Goal: Task Accomplishment & Management: Complete application form

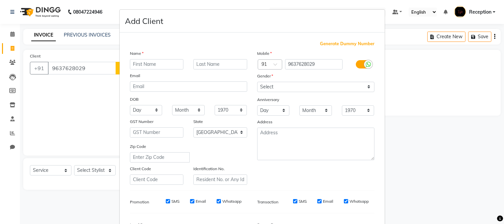
select select "144"
select select "service"
select select "22"
click at [135, 64] on input "text" at bounding box center [157, 64] width 54 height 10
type input "[PERSON_NAME]"
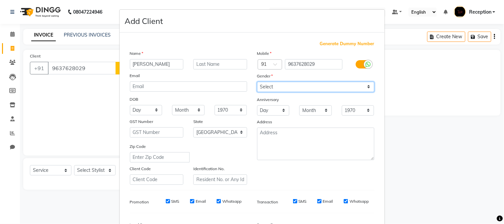
click at [365, 85] on select "Select Male Female Other Prefer Not To Say" at bounding box center [315, 87] width 117 height 10
select select "female"
click at [257, 82] on select "Select Male Female Other Prefer Not To Say" at bounding box center [315, 87] width 117 height 10
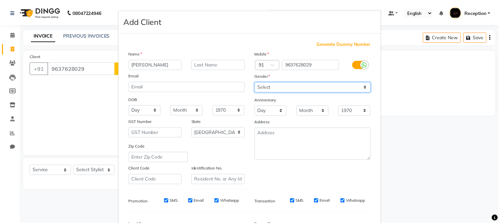
scroll to position [83, 0]
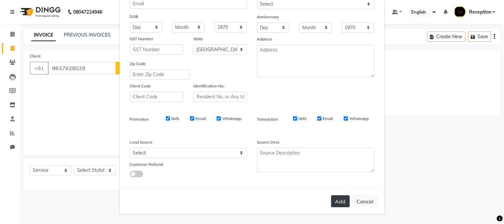
click at [336, 201] on button "Add" at bounding box center [340, 201] width 19 height 12
select select
select select "null"
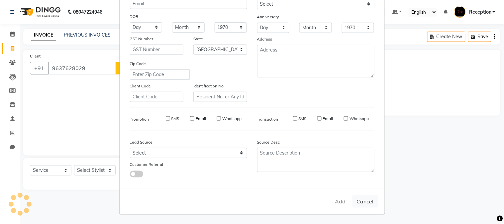
select select
checkbox input "false"
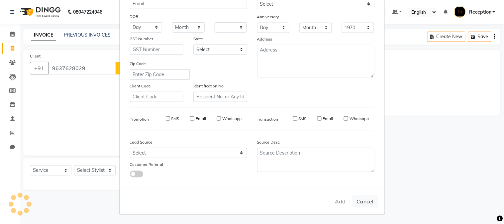
checkbox input "false"
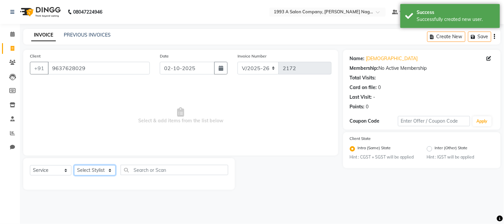
drag, startPoint x: 106, startPoint y: 171, endPoint x: 103, endPoint y: 168, distance: 3.5
click at [106, 171] on select "Select Stylist [PERSON_NAME] Mane [PERSON_NAME] [PERSON_NAME] Reception [PERSON…" at bounding box center [95, 170] width 42 height 10
select select "14213"
click at [74, 165] on select "Select Stylist [PERSON_NAME] Mane [PERSON_NAME] [PERSON_NAME] Reception [PERSON…" at bounding box center [95, 170] width 42 height 10
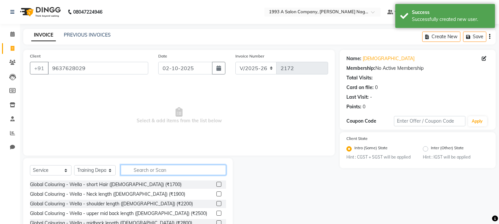
click at [138, 172] on input "text" at bounding box center [173, 170] width 105 height 10
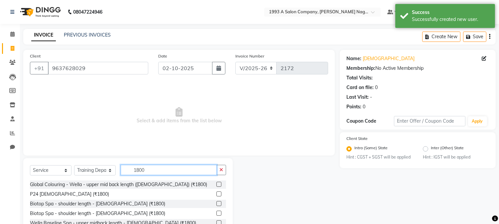
type input "1800"
click at [216, 183] on label at bounding box center [218, 184] width 5 height 5
click at [216, 183] on input "checkbox" at bounding box center [218, 184] width 4 height 4
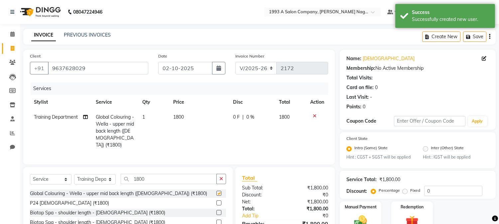
checkbox input "false"
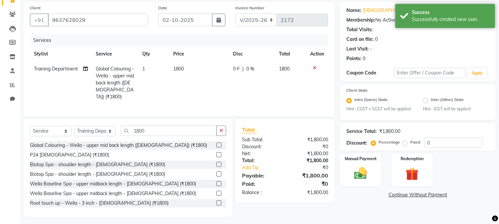
scroll to position [50, 0]
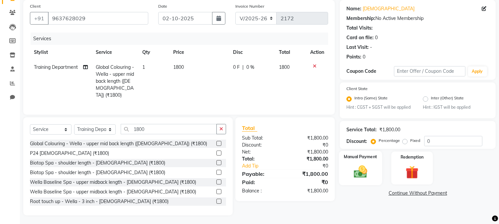
click at [355, 176] on img at bounding box center [361, 172] width 22 height 16
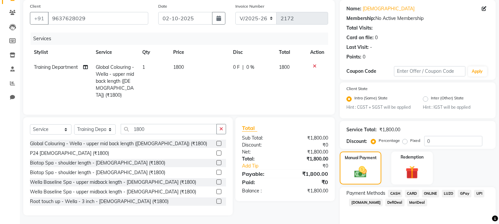
click at [431, 195] on span "ONLINE" at bounding box center [430, 194] width 17 height 8
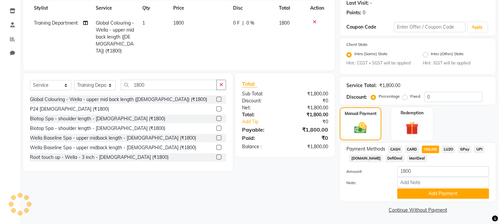
scroll to position [95, 0]
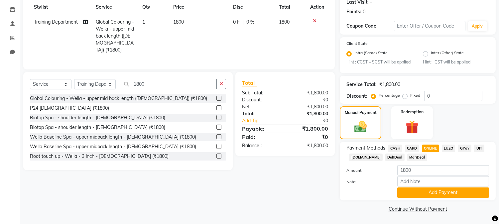
click at [431, 195] on button "Add Payment" at bounding box center [443, 192] width 92 height 10
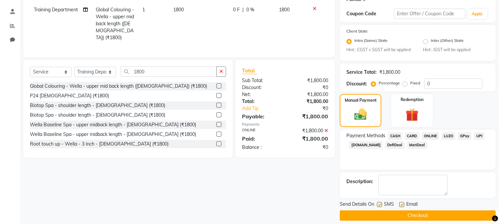
scroll to position [114, 0]
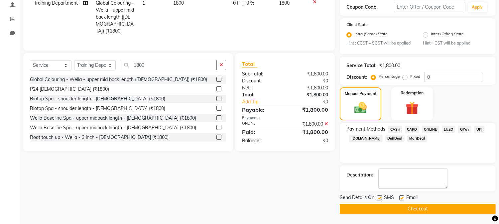
click at [435, 204] on button "Checkout" at bounding box center [418, 209] width 156 height 10
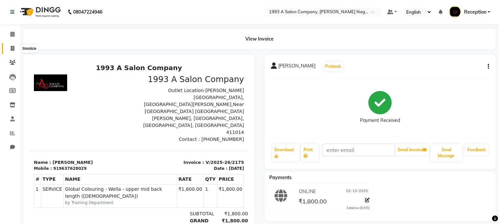
click at [14, 47] on icon at bounding box center [13, 48] width 4 height 5
select select "service"
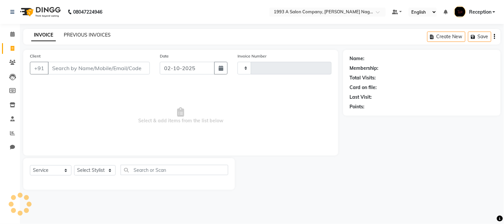
type input "2176"
select select "144"
click at [102, 32] on link "PREVIOUS INVOICES" at bounding box center [87, 35] width 47 height 6
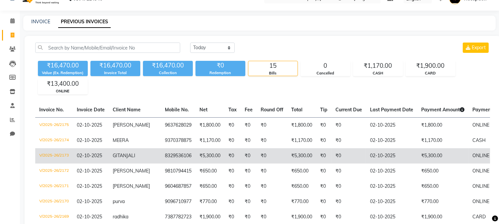
scroll to position [3, 0]
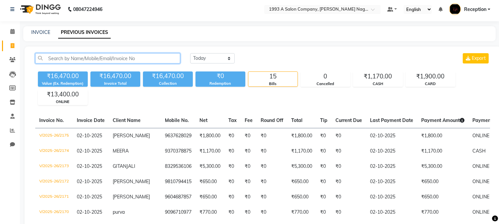
click at [47, 58] on input "text" at bounding box center [107, 58] width 145 height 10
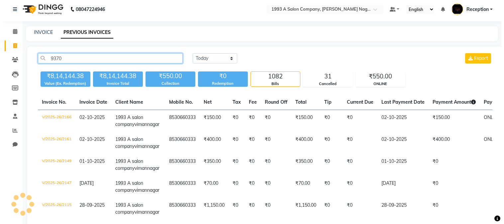
scroll to position [0, 0]
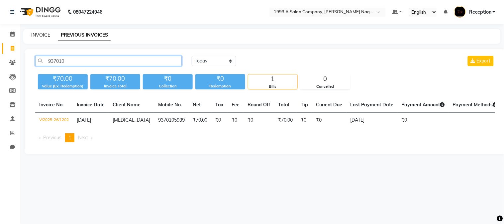
type input "937010"
click at [42, 35] on link "INVOICE" at bounding box center [40, 35] width 19 height 6
select select "service"
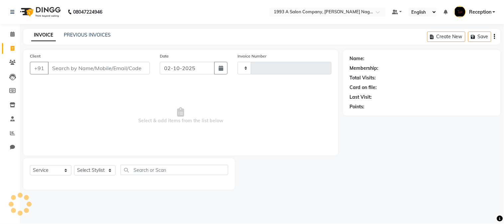
type input "2176"
select select "144"
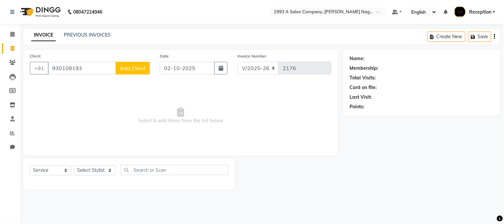
type input "930108193"
click at [145, 66] on span "Add Client" at bounding box center [133, 68] width 26 height 7
select select "22"
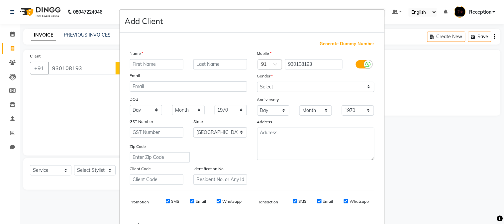
click at [157, 60] on input "text" at bounding box center [157, 64] width 54 height 10
type input "[PERSON_NAME]"
click at [365, 89] on select "Select Male Female Other Prefer Not To Say" at bounding box center [315, 87] width 117 height 10
select select "male"
click at [257, 82] on select "Select Male Female Other Prefer Not To Say" at bounding box center [315, 87] width 117 height 10
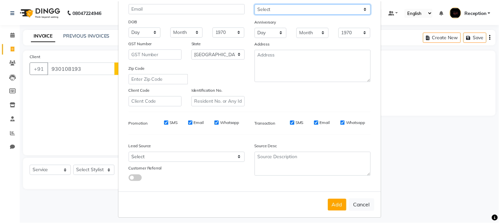
scroll to position [83, 0]
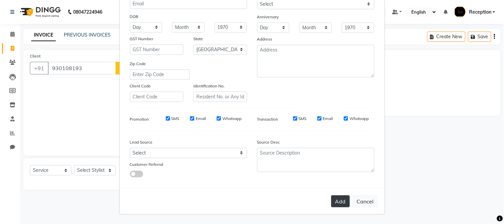
click at [344, 201] on button "Add" at bounding box center [340, 201] width 19 height 12
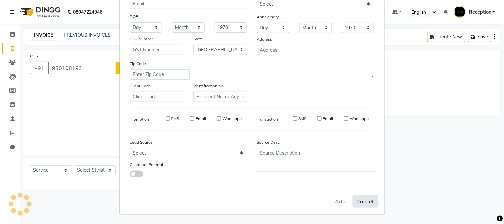
select select
select select "null"
select select
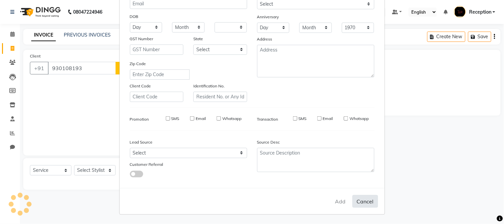
select select
checkbox input "false"
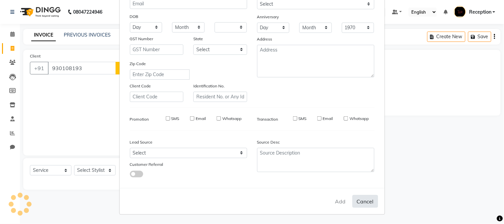
checkbox input "false"
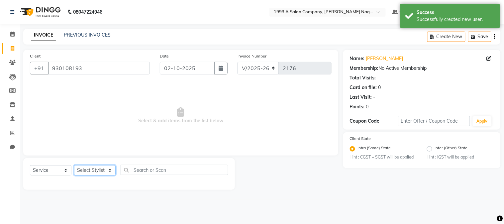
click at [110, 170] on select "Select Stylist [PERSON_NAME] Mane [PERSON_NAME] [PERSON_NAME] Reception [PERSON…" at bounding box center [95, 170] width 42 height 10
select select "86362"
click at [74, 165] on select "Select Stylist [PERSON_NAME] Mane [PERSON_NAME] [PERSON_NAME] Reception [PERSON…" at bounding box center [95, 170] width 42 height 10
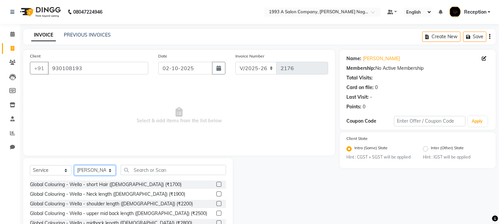
click at [109, 173] on select "Select Stylist [PERSON_NAME] Mane [PERSON_NAME] [PERSON_NAME] Reception [PERSON…" at bounding box center [95, 170] width 42 height 10
click at [162, 173] on input "text" at bounding box center [173, 170] width 105 height 10
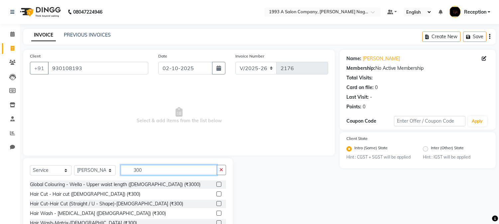
type input "300"
click at [216, 193] on label at bounding box center [218, 193] width 5 height 5
click at [216, 193] on input "checkbox" at bounding box center [218, 194] width 4 height 4
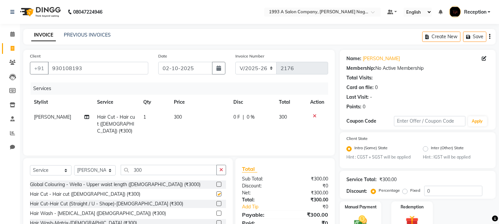
checkbox input "false"
click at [143, 171] on input "300" at bounding box center [169, 170] width 96 height 10
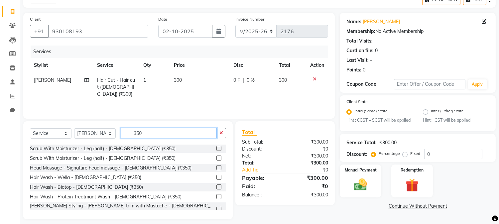
scroll to position [74, 0]
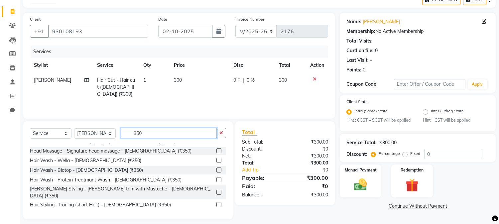
type input "350"
click at [216, 190] on label at bounding box center [218, 192] width 5 height 5
click at [216, 190] on input "checkbox" at bounding box center [218, 192] width 4 height 4
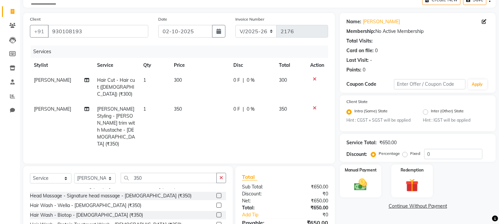
checkbox input "false"
click at [366, 182] on img at bounding box center [361, 185] width 22 height 16
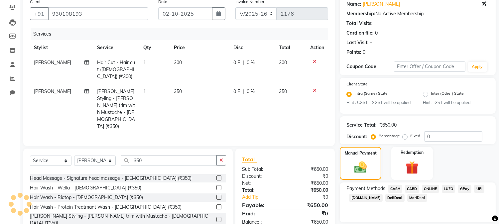
scroll to position [76, 0]
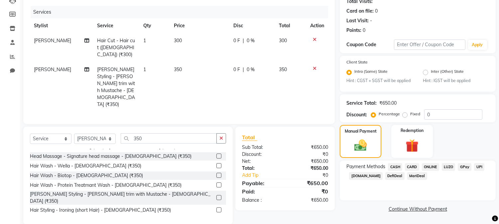
click at [424, 168] on span "ONLINE" at bounding box center [430, 167] width 17 height 8
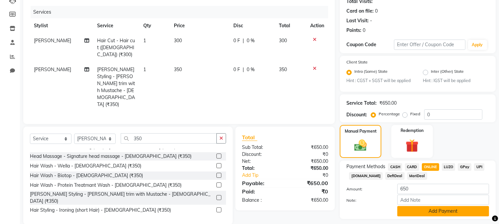
click at [452, 214] on button "Add Payment" at bounding box center [443, 211] width 92 height 10
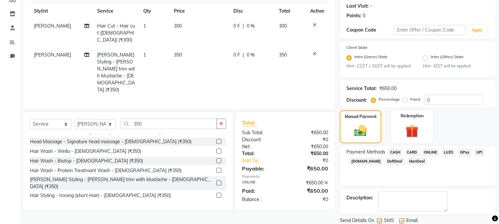
scroll to position [114, 0]
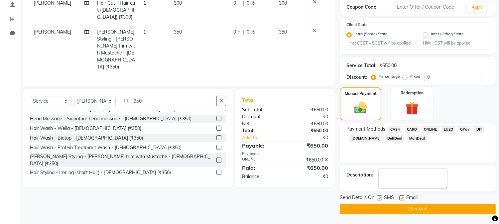
click at [397, 206] on button "Checkout" at bounding box center [418, 209] width 156 height 10
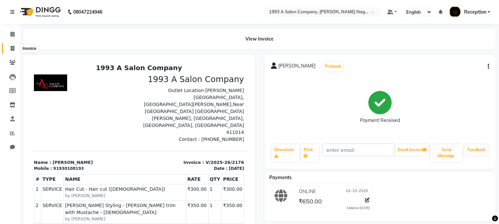
click at [13, 47] on icon at bounding box center [13, 48] width 4 height 5
select select "service"
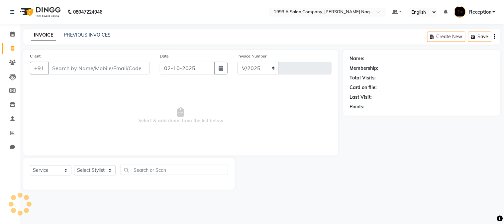
select select "144"
type input "2177"
click at [94, 34] on link "PREVIOUS INVOICES" at bounding box center [87, 35] width 47 height 6
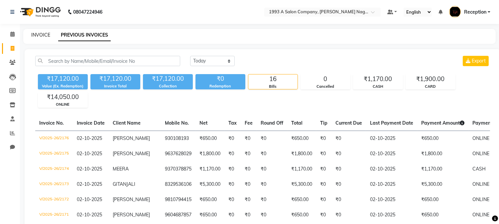
click at [46, 33] on link "INVOICE" at bounding box center [40, 35] width 19 height 6
select select "service"
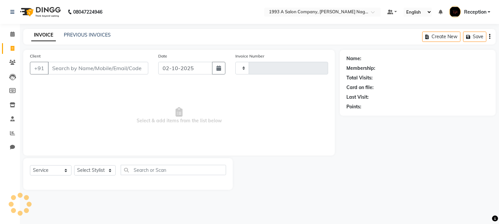
type input "2177"
select select "144"
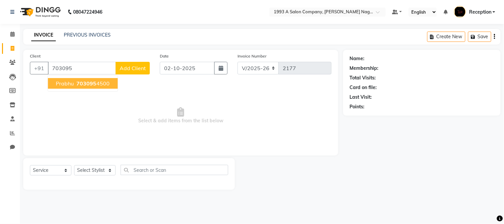
click at [87, 84] on span "703095" at bounding box center [86, 83] width 20 height 7
type input "7030954500"
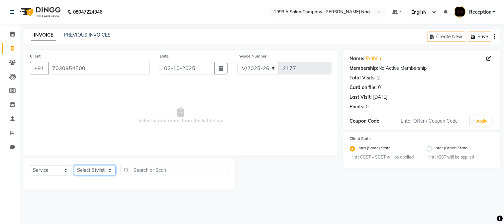
drag, startPoint x: 108, startPoint y: 175, endPoint x: 99, endPoint y: 168, distance: 11.0
click at [108, 175] on select "Select Stylist [PERSON_NAME] Mane [PERSON_NAME] [PERSON_NAME] Reception [PERSON…" at bounding box center [95, 170] width 42 height 10
select select "86362"
click at [74, 165] on select "Select Stylist [PERSON_NAME] Mane [PERSON_NAME] [PERSON_NAME] Reception [PERSON…" at bounding box center [95, 170] width 42 height 10
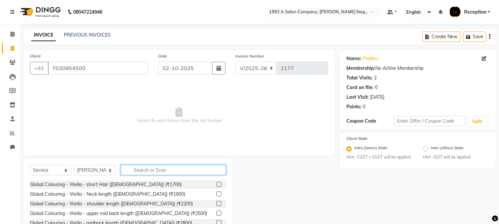
click at [143, 171] on input "text" at bounding box center [173, 170] width 105 height 10
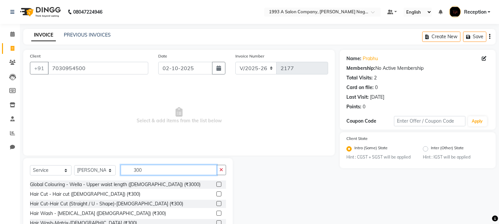
type input "300"
click at [216, 196] on label at bounding box center [218, 193] width 5 height 5
click at [216, 196] on input "checkbox" at bounding box center [218, 194] width 4 height 4
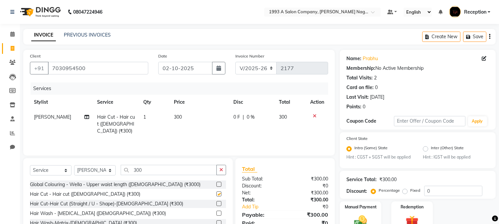
checkbox input "false"
click at [110, 173] on select "Select Stylist [PERSON_NAME] Mane [PERSON_NAME] [PERSON_NAME] Reception [PERSON…" at bounding box center [95, 170] width 42 height 10
select select "92115"
click at [74, 165] on select "Select Stylist [PERSON_NAME] Mane [PERSON_NAME] [PERSON_NAME] Reception [PERSON…" at bounding box center [95, 170] width 42 height 10
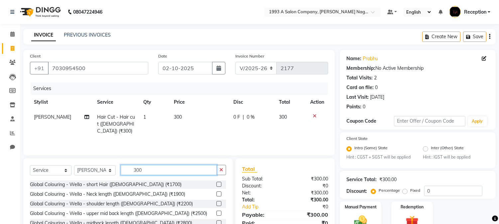
click at [143, 170] on input "300" at bounding box center [169, 170] width 96 height 10
type input "3"
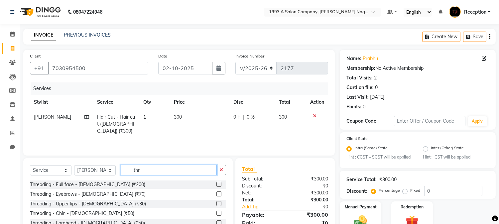
type input "thr"
click at [216, 194] on label at bounding box center [218, 193] width 5 height 5
click at [216, 194] on input "checkbox" at bounding box center [218, 194] width 4 height 4
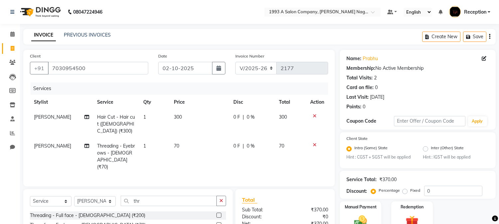
checkbox input "false"
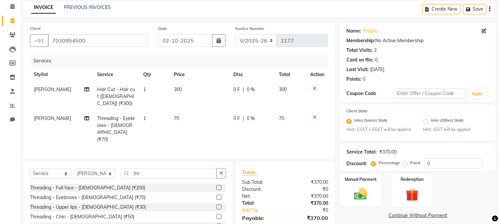
scroll to position [64, 0]
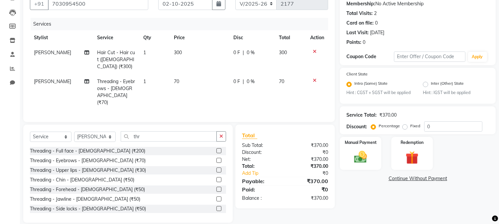
click at [216, 187] on label at bounding box center [218, 189] width 5 height 5
click at [216, 187] on input "checkbox" at bounding box center [218, 189] width 4 height 4
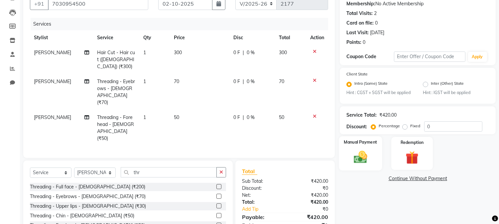
checkbox input "false"
click at [358, 153] on img at bounding box center [361, 158] width 22 height 16
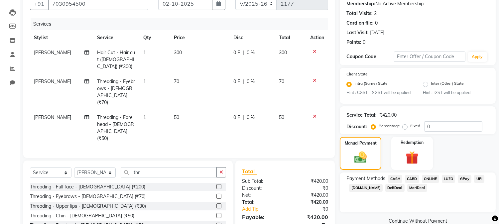
click at [431, 180] on span "ONLINE" at bounding box center [430, 179] width 17 height 8
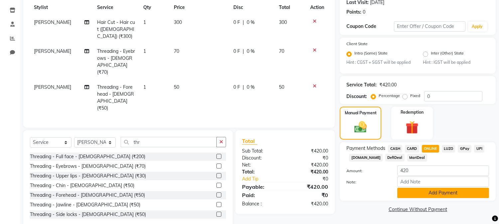
scroll to position [95, 0]
click at [440, 195] on button "Add Payment" at bounding box center [443, 192] width 92 height 10
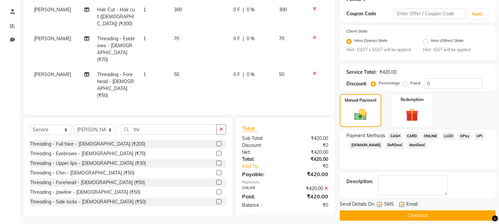
scroll to position [114, 0]
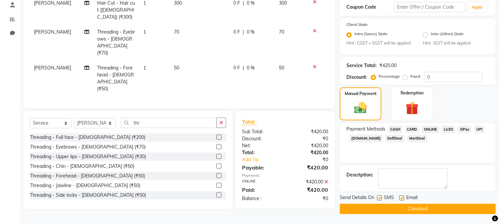
click at [411, 205] on button "Checkout" at bounding box center [418, 209] width 156 height 10
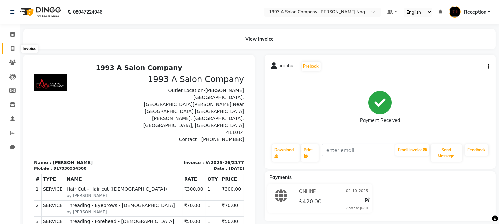
click at [12, 48] on icon at bounding box center [13, 48] width 4 height 5
select select "service"
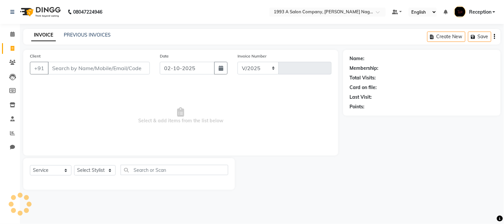
select select "144"
type input "2178"
click at [85, 34] on link "PREVIOUS INVOICES" at bounding box center [87, 35] width 47 height 6
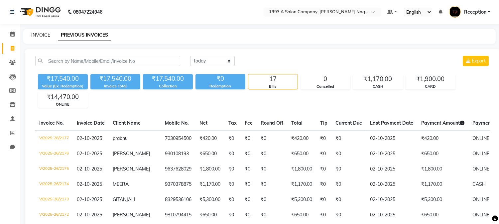
click at [44, 35] on link "INVOICE" at bounding box center [40, 35] width 19 height 6
select select "service"
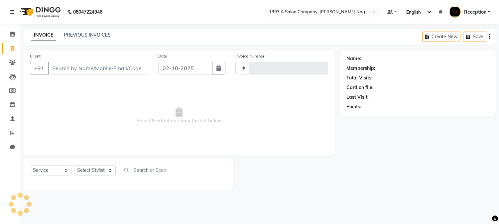
type input "2178"
select select "144"
click at [106, 172] on select "Select Stylist" at bounding box center [95, 170] width 42 height 10
click at [110, 171] on select "Select Stylist [PERSON_NAME] Mane [PERSON_NAME] [PERSON_NAME] Reception [PERSON…" at bounding box center [95, 170] width 42 height 10
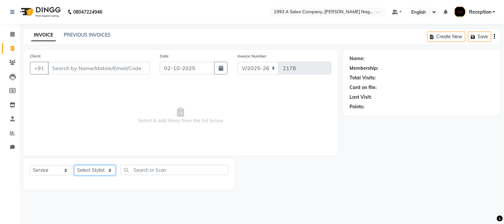
select select "92115"
click at [74, 165] on select "Select Stylist [PERSON_NAME] Mane [PERSON_NAME] [PERSON_NAME] Reception [PERSON…" at bounding box center [95, 170] width 42 height 10
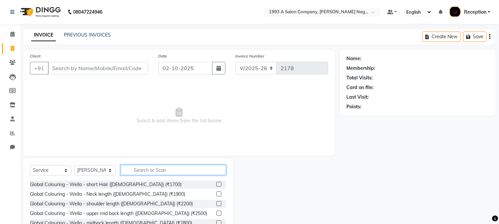
click at [151, 170] on input "text" at bounding box center [173, 170] width 105 height 10
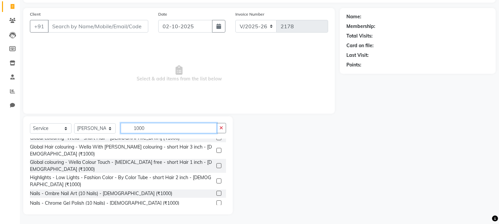
scroll to position [111, 0]
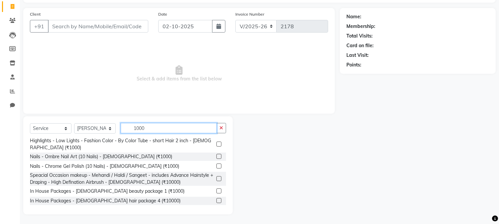
type input "1000"
click at [216, 211] on label at bounding box center [218, 213] width 5 height 5
click at [216, 211] on input "checkbox" at bounding box center [218, 213] width 4 height 4
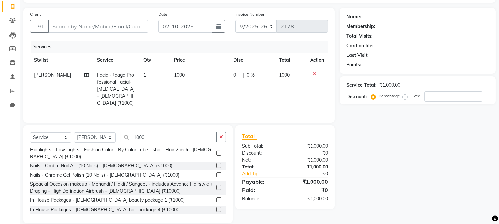
checkbox input "false"
click at [148, 133] on input "1000" at bounding box center [169, 137] width 96 height 10
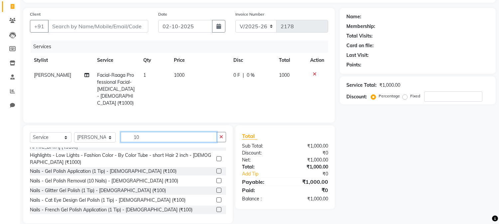
type input "1"
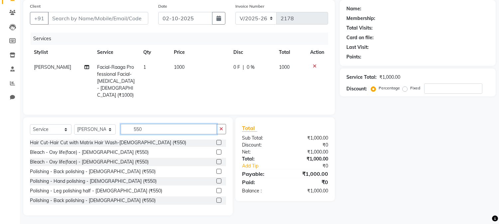
scroll to position [0, 0]
type input "5"
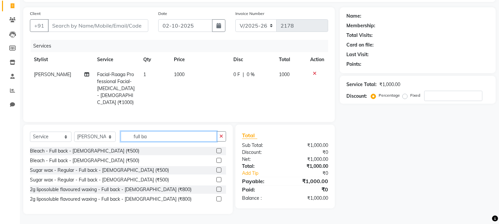
scroll to position [41, 0]
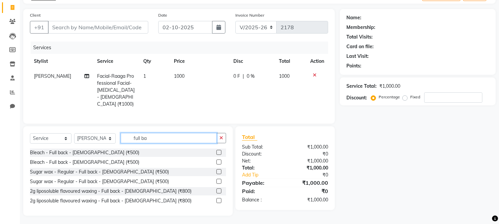
type input "full ba"
click at [217, 170] on label at bounding box center [218, 171] width 5 height 5
click at [217, 170] on input "checkbox" at bounding box center [218, 172] width 4 height 4
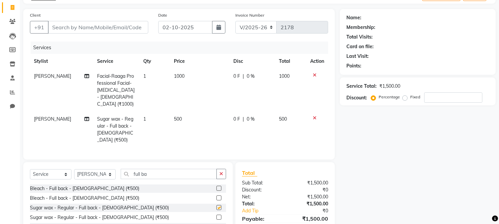
checkbox input "false"
click at [153, 169] on input "full ba" at bounding box center [169, 174] width 96 height 10
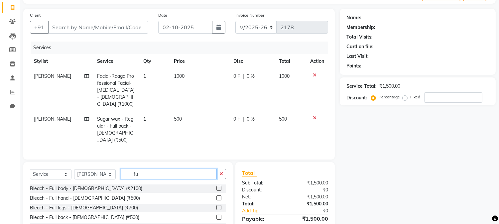
type input "f"
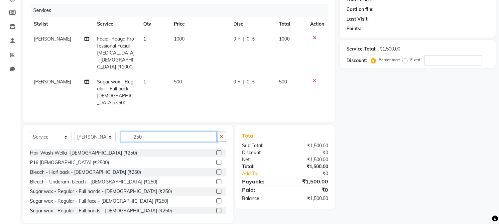
scroll to position [78, 0]
type input "250"
click at [216, 188] on label at bounding box center [218, 190] width 5 height 5
click at [216, 189] on input "checkbox" at bounding box center [218, 191] width 4 height 4
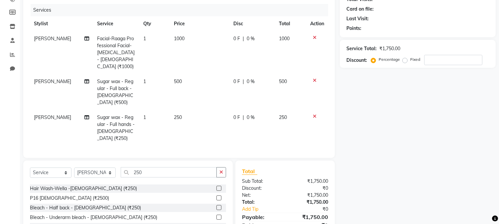
checkbox input "false"
click at [148, 167] on input "250" at bounding box center [169, 172] width 96 height 10
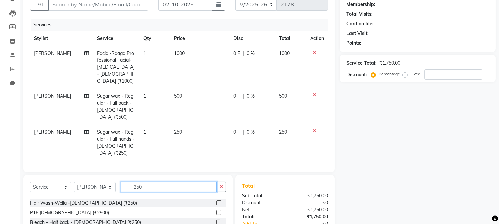
scroll to position [0, 0]
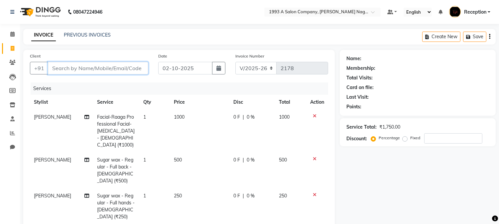
click at [75, 68] on input "Client" at bounding box center [98, 68] width 100 height 13
type input "8"
type input "0"
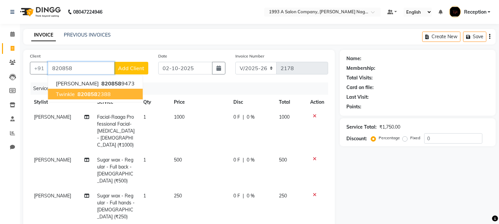
click at [91, 93] on span "820858" at bounding box center [87, 94] width 20 height 7
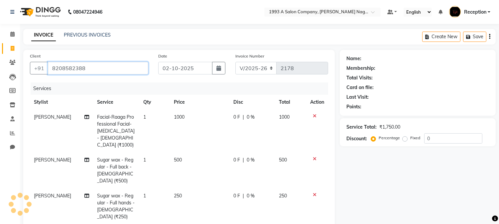
type input "8208582388"
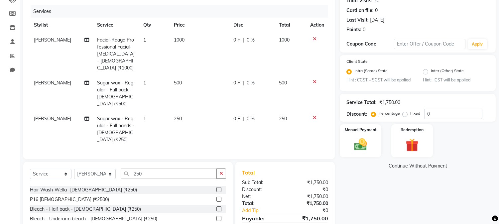
scroll to position [107, 0]
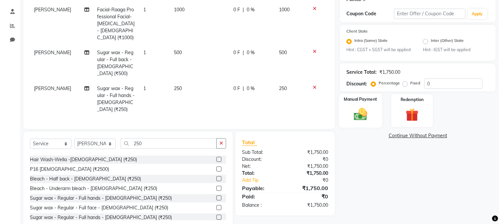
click at [365, 119] on img at bounding box center [361, 115] width 22 height 16
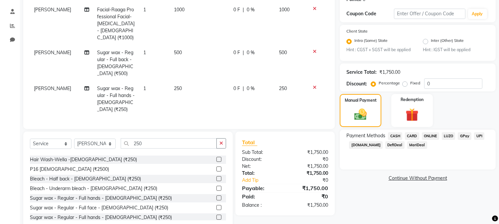
click at [411, 135] on span "CARD" at bounding box center [412, 136] width 14 height 8
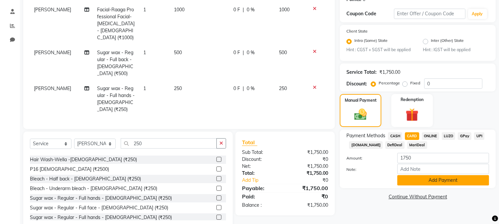
click at [460, 180] on button "Add Payment" at bounding box center [443, 180] width 92 height 10
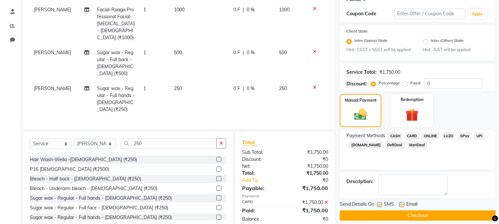
drag, startPoint x: 413, startPoint y: 213, endPoint x: 423, endPoint y: 203, distance: 14.3
click at [413, 213] on button "Checkout" at bounding box center [418, 215] width 156 height 10
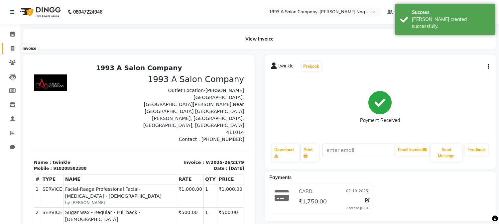
click at [12, 50] on icon at bounding box center [13, 48] width 4 height 5
select select "service"
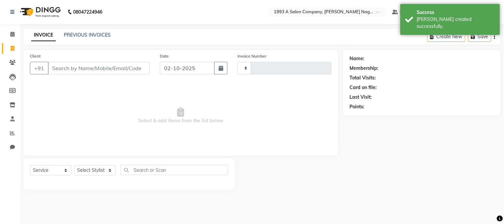
type input "2180"
select select "144"
click at [104, 37] on link "PREVIOUS INVOICES" at bounding box center [87, 35] width 47 height 6
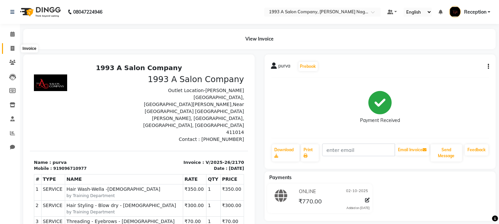
click at [13, 47] on icon at bounding box center [13, 48] width 4 height 5
select select "144"
select select "service"
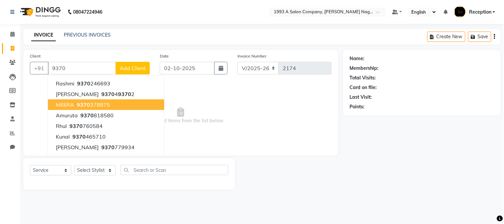
click at [101, 104] on ngb-highlight "9370 378875" at bounding box center [92, 104] width 35 height 7
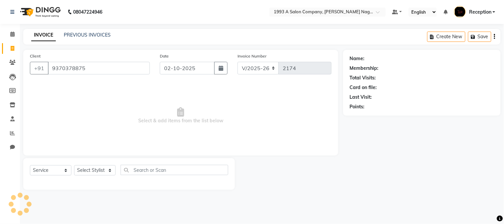
type input "9370378875"
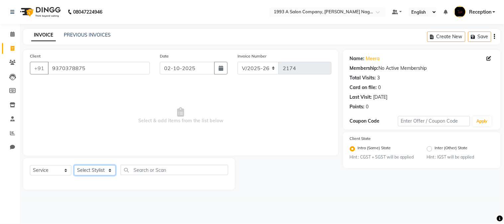
click at [111, 170] on select "Select Stylist [PERSON_NAME] Mane [PERSON_NAME] [PERSON_NAME] Reception [PERSON…" at bounding box center [95, 170] width 42 height 10
select select "48179"
click at [74, 165] on select "Select Stylist [PERSON_NAME] Mane [PERSON_NAME] [PERSON_NAME] Reception [PERSON…" at bounding box center [95, 170] width 42 height 10
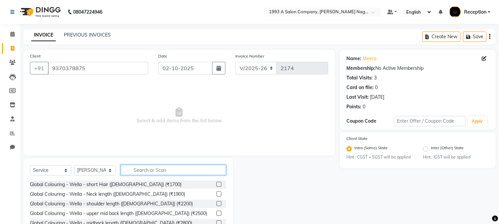
click at [150, 169] on input "text" at bounding box center [173, 170] width 105 height 10
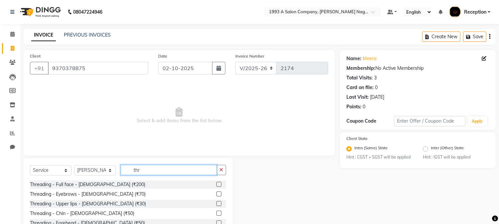
type input "thr"
click at [216, 193] on label at bounding box center [218, 193] width 5 height 5
click at [216, 193] on input "checkbox" at bounding box center [218, 194] width 4 height 4
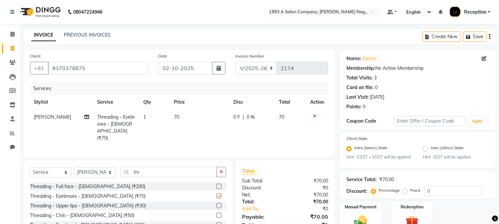
checkbox input "false"
click at [145, 173] on input "thr" at bounding box center [169, 172] width 96 height 10
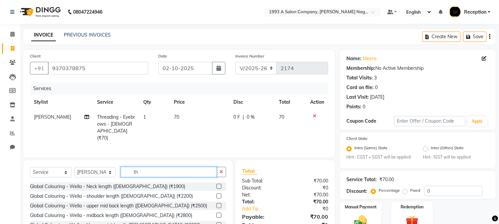
type input "t"
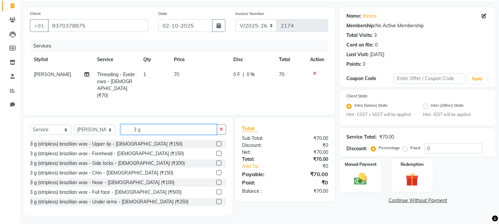
type input "3 g"
click at [216, 191] on label at bounding box center [218, 191] width 5 height 5
click at [216, 191] on input "checkbox" at bounding box center [218, 192] width 4 height 4
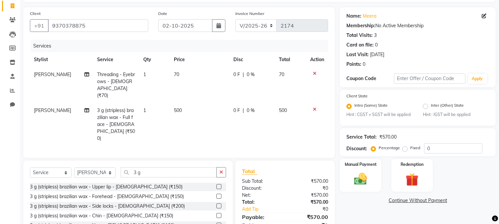
checkbox input "false"
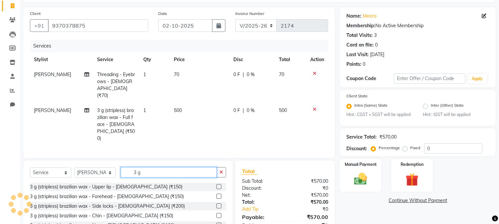
click at [146, 167] on input "3 g" at bounding box center [169, 172] width 96 height 10
type input "3"
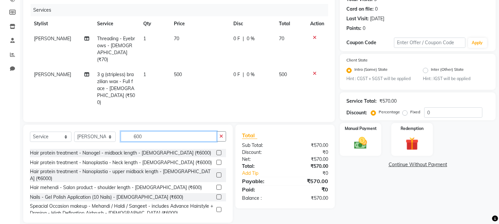
scroll to position [295, 0]
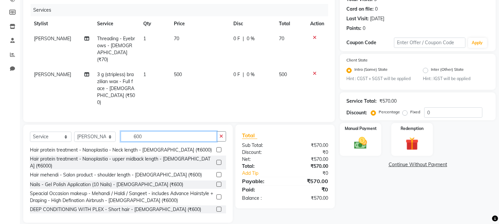
type input "600"
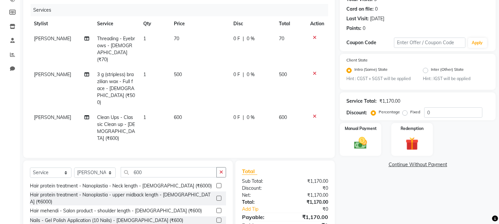
checkbox input "false"
click at [366, 143] on img at bounding box center [361, 144] width 22 height 16
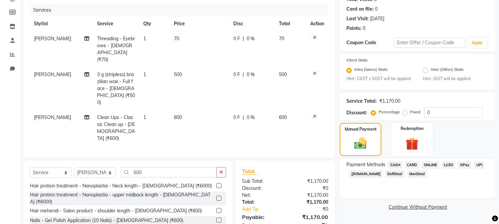
click at [394, 164] on span "CASH" at bounding box center [395, 165] width 14 height 8
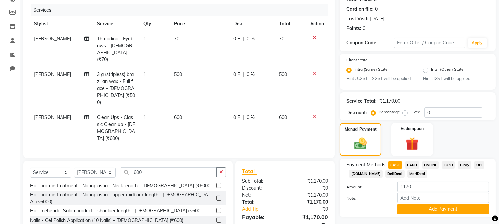
scroll to position [107, 0]
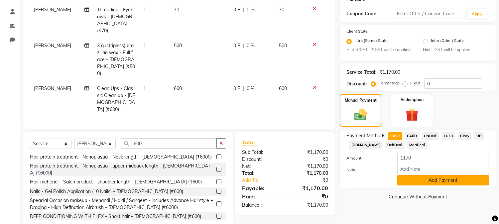
click at [433, 178] on button "Add Payment" at bounding box center [443, 180] width 92 height 10
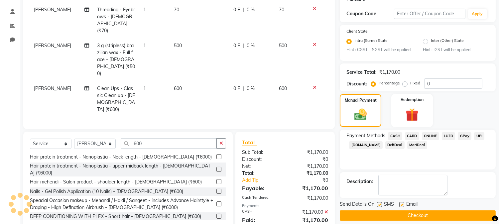
scroll to position [117, 0]
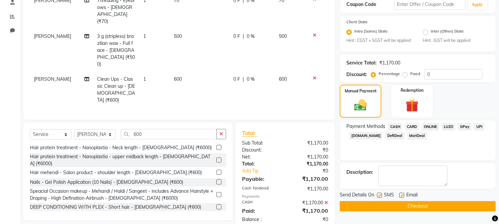
click at [422, 207] on button "Checkout" at bounding box center [418, 206] width 156 height 10
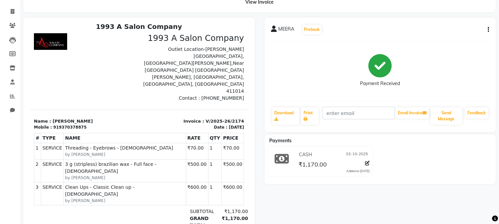
scroll to position [5, 0]
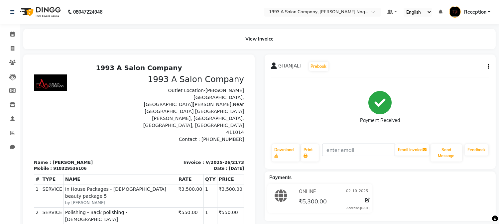
scroll to position [5, 0]
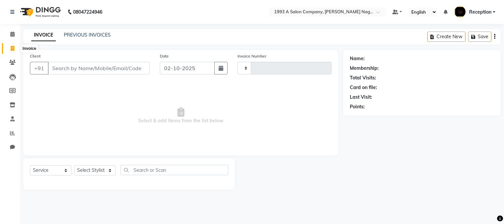
select select "service"
type input "2178"
select select "144"
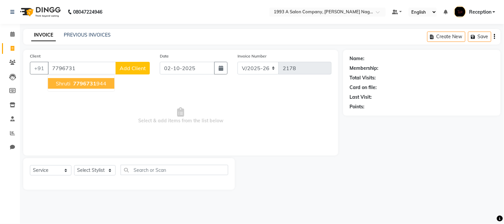
click at [73, 85] on span "7796731" at bounding box center [84, 83] width 23 height 7
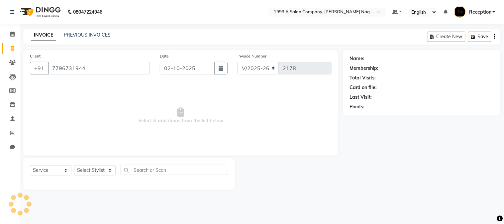
type input "7796731944"
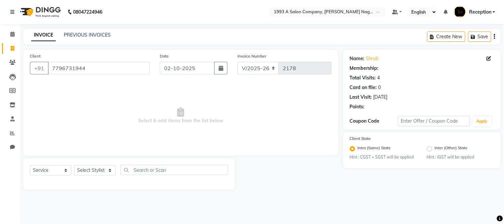
select select "1: Object"
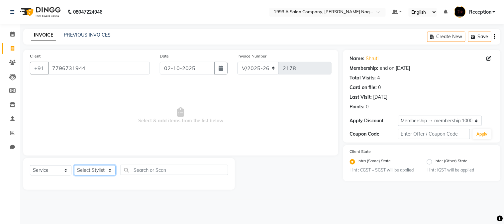
click at [111, 173] on select "Select Stylist [PERSON_NAME] Mane [PERSON_NAME] [PERSON_NAME] Reception [PERSON…" at bounding box center [95, 170] width 42 height 10
select select "4174"
click at [74, 165] on select "Select Stylist [PERSON_NAME] Mane [PERSON_NAME] [PERSON_NAME] Reception [PERSON…" at bounding box center [95, 170] width 42 height 10
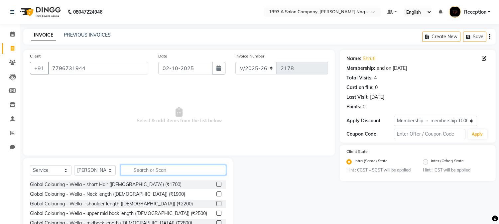
click at [138, 169] on input "text" at bounding box center [173, 170] width 105 height 10
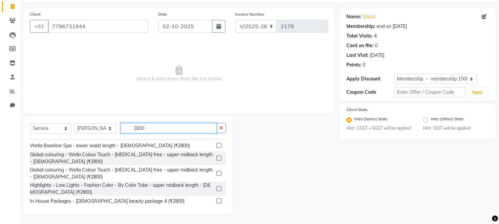
scroll to position [8, 0]
type input "2800"
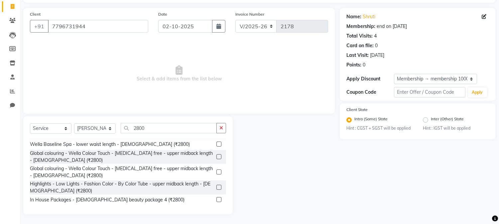
click at [216, 199] on label at bounding box center [218, 199] width 5 height 5
click at [216, 199] on input "checkbox" at bounding box center [218, 200] width 4 height 4
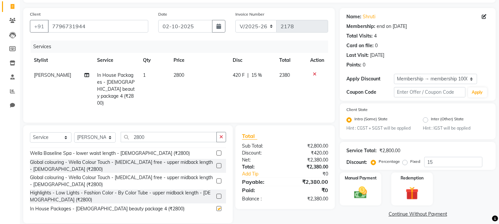
checkbox input "false"
click at [437, 161] on input "15" at bounding box center [453, 162] width 58 height 10
type input "1"
click at [356, 195] on img at bounding box center [361, 193] width 22 height 16
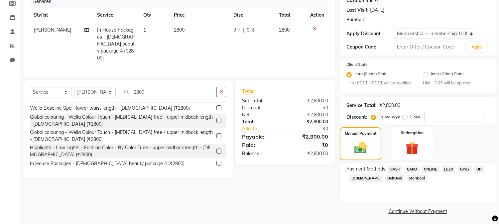
scroll to position [89, 0]
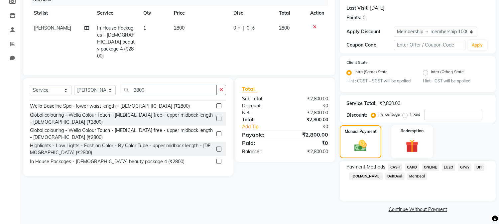
click at [434, 168] on span "ONLINE" at bounding box center [430, 168] width 17 height 8
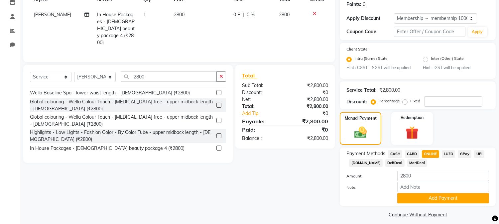
scroll to position [108, 0]
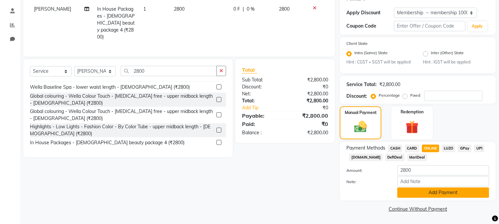
click at [455, 193] on button "Add Payment" at bounding box center [443, 192] width 92 height 10
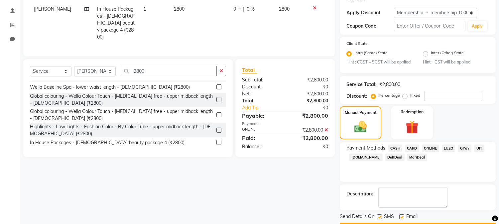
scroll to position [127, 0]
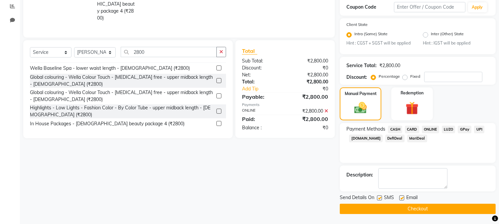
click at [419, 209] on button "Checkout" at bounding box center [418, 209] width 156 height 10
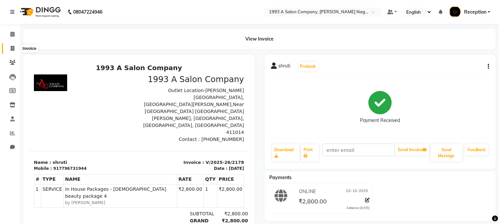
click at [11, 49] on icon at bounding box center [13, 48] width 4 height 5
select select "service"
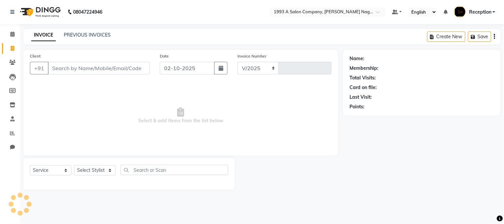
select select "144"
type input "2179"
click at [77, 34] on link "PREVIOUS INVOICES" at bounding box center [87, 35] width 47 height 6
